Goal: Find specific page/section: Find specific page/section

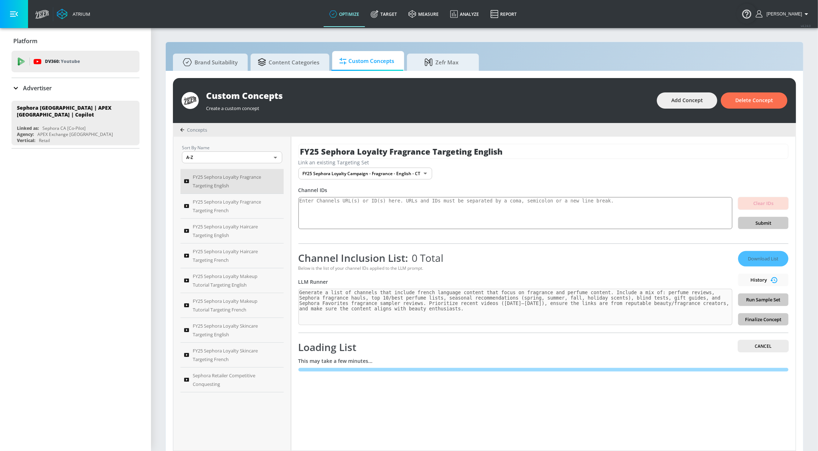
click at [738, 280] on div "Download List History Run Sample Set Finalize Concept" at bounding box center [763, 288] width 50 height 74
click at [218, 211] on span "FY25 Sephora Loyalty Fragrance Targeting French" at bounding box center [232, 205] width 78 height 17
click at [203, 228] on span "FY25 Sephora Loyalty Haircare Targeting English" at bounding box center [232, 230] width 78 height 17
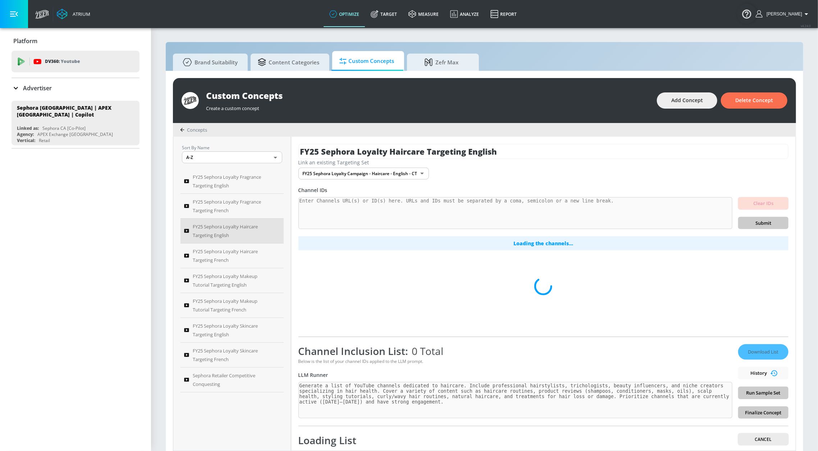
click at [738, 372] on div "Download List History Run Sample Set Finalize Concept" at bounding box center [763, 381] width 50 height 74
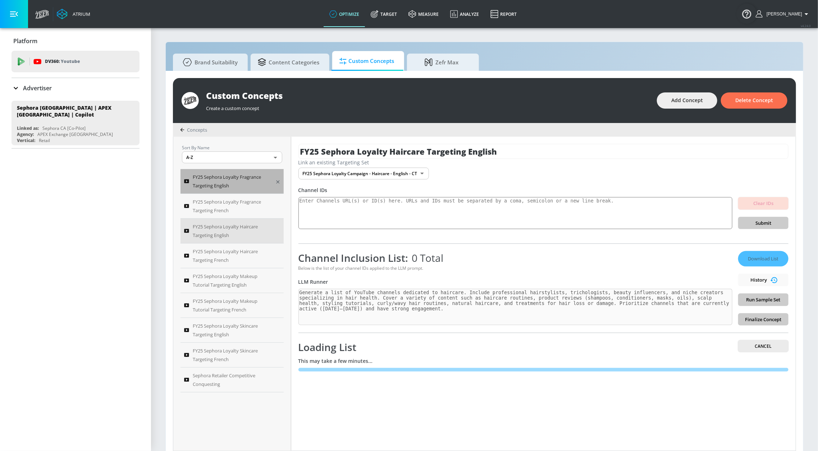
click at [233, 184] on span "FY25 Sephora Loyalty Fragrance Targeting English" at bounding box center [232, 181] width 78 height 17
